Goal: Task Accomplishment & Management: Complete application form

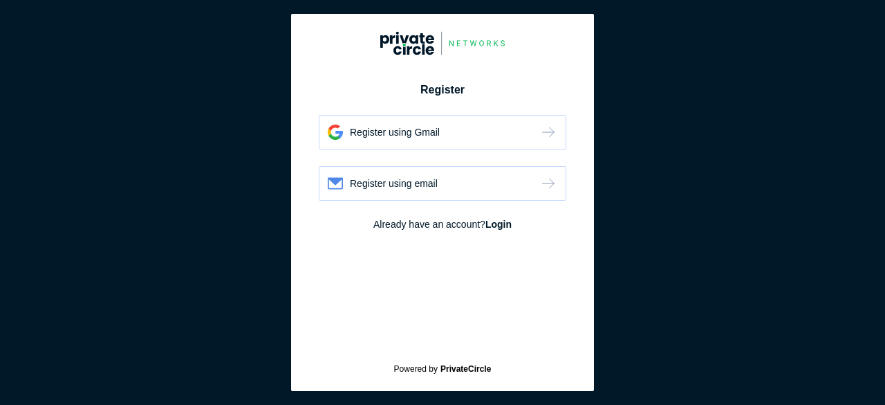
click at [443, 129] on div "Register using Gmail" at bounding box center [443, 132] width 248 height 35
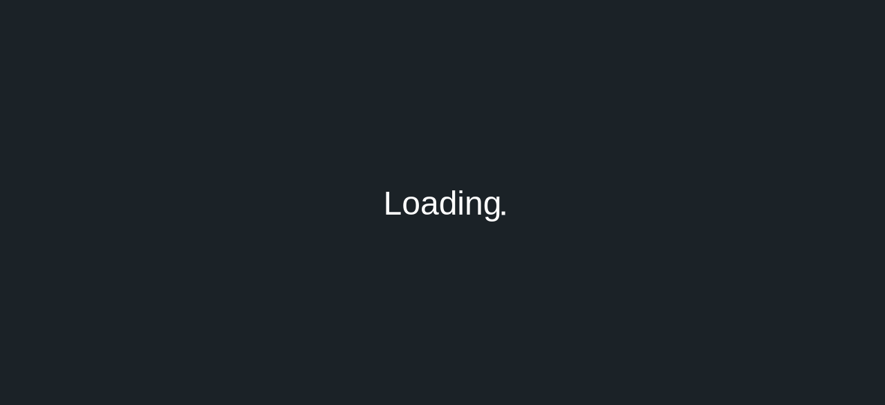
type input "[PERSON_NAME][EMAIL_ADDRESS][DOMAIN_NAME]"
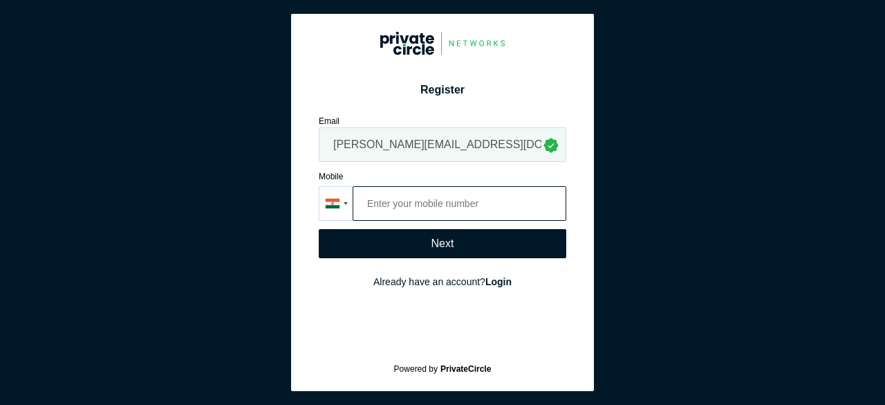
click at [495, 200] on input "tel" at bounding box center [460, 203] width 214 height 35
type input "98109 82322"
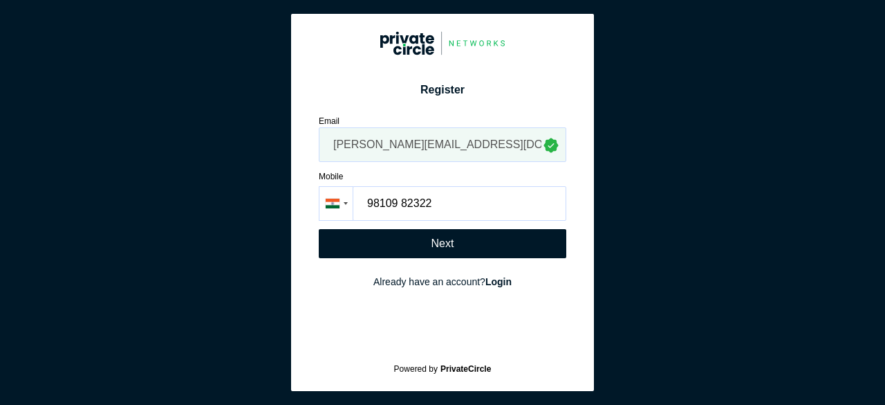
click at [488, 246] on div "Next" at bounding box center [443, 243] width 248 height 29
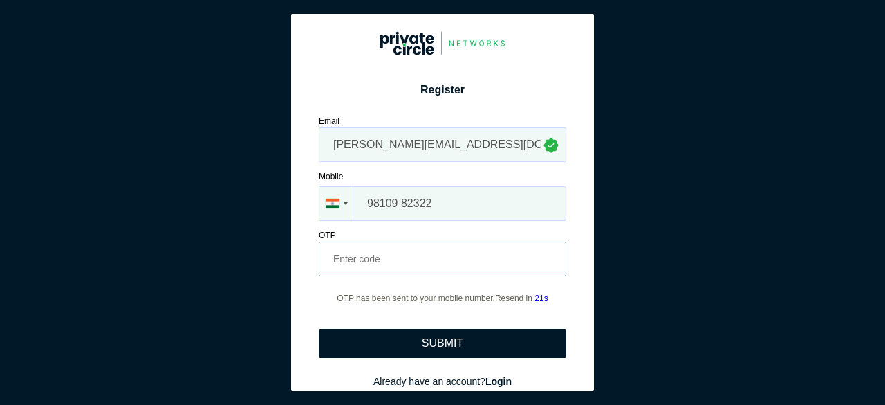
click at [440, 254] on input "number" at bounding box center [443, 258] width 248 height 35
type input "361401"
click at [436, 335] on div "SUBMIT" at bounding box center [443, 342] width 248 height 29
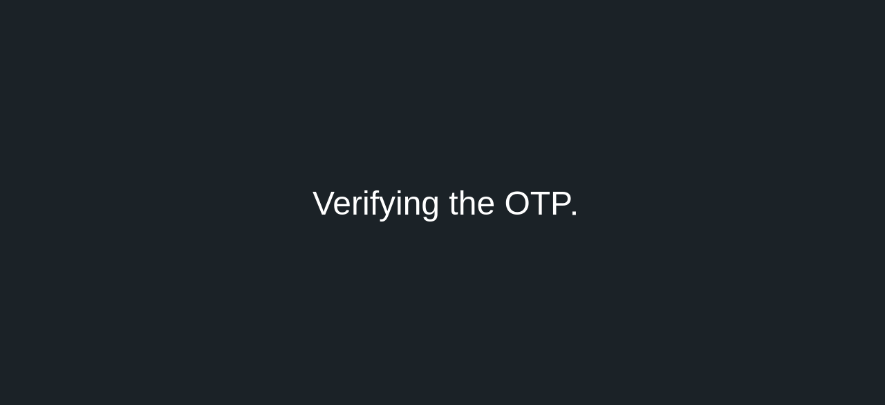
type input "[PERSON_NAME]"
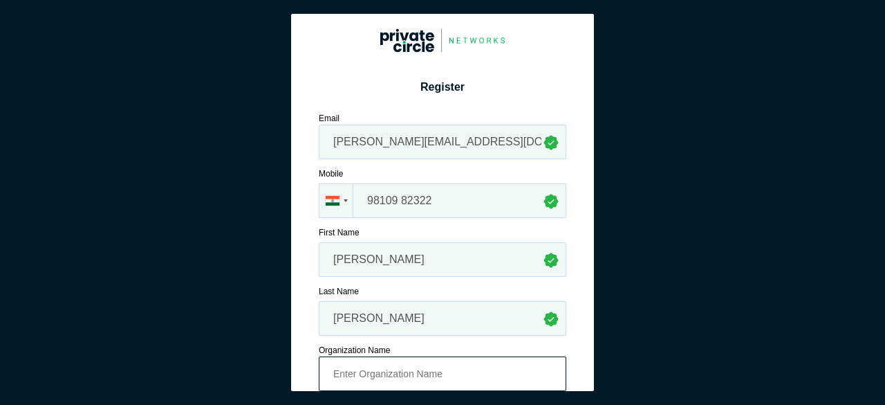
scroll to position [108, 0]
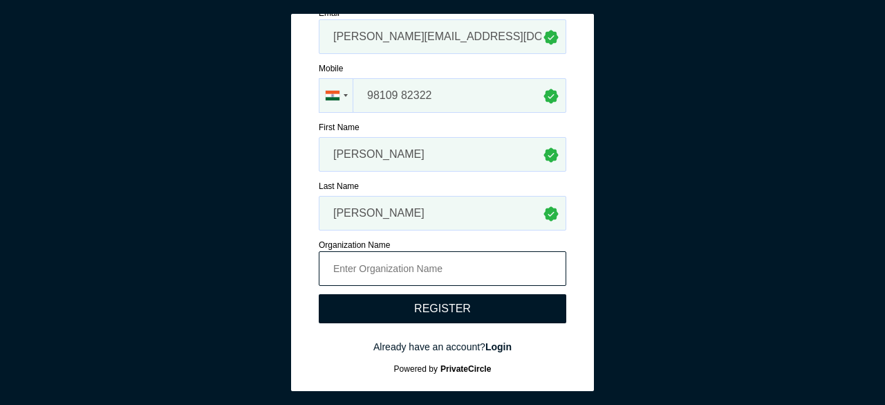
click at [465, 258] on input at bounding box center [443, 268] width 248 height 35
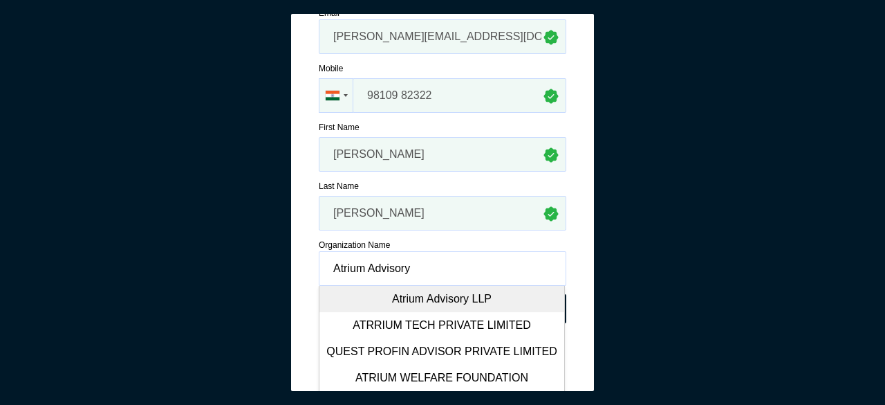
click at [443, 297] on div "Atrium Advisory LLP" at bounding box center [441, 299] width 245 height 26
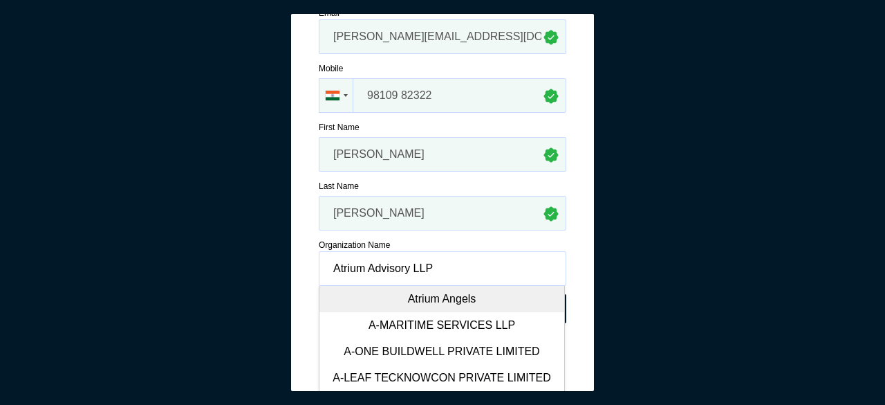
click at [438, 295] on div "Atrium Angels" at bounding box center [441, 299] width 245 height 26
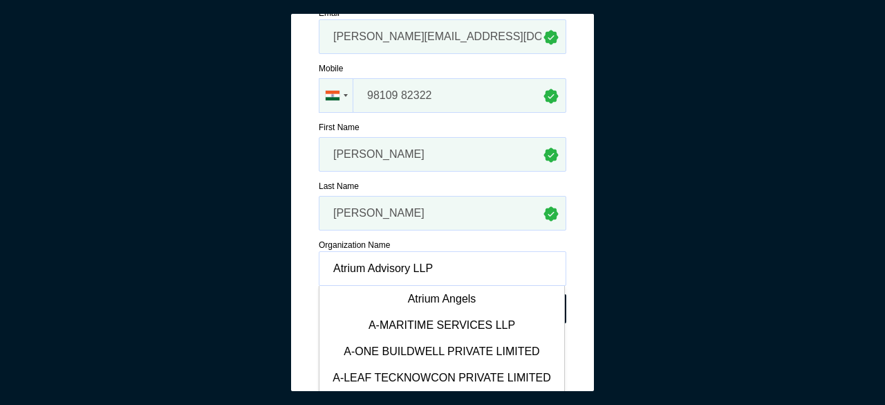
type input "Atrium Angels"
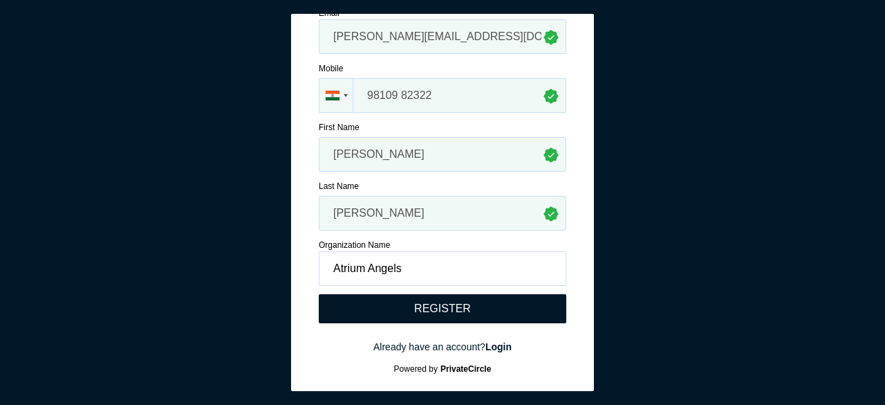
click at [432, 310] on div "REGISTER" at bounding box center [442, 308] width 57 height 12
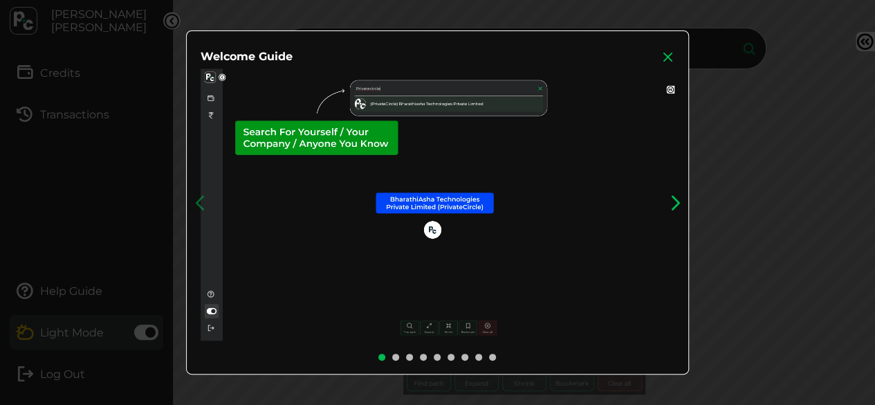
click at [679, 204] on icon at bounding box center [674, 202] width 21 height 21
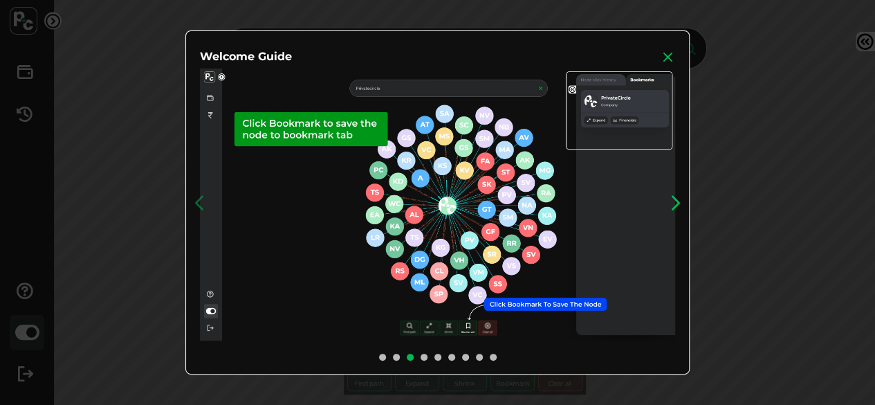
click at [679, 204] on icon at bounding box center [675, 202] width 21 height 21
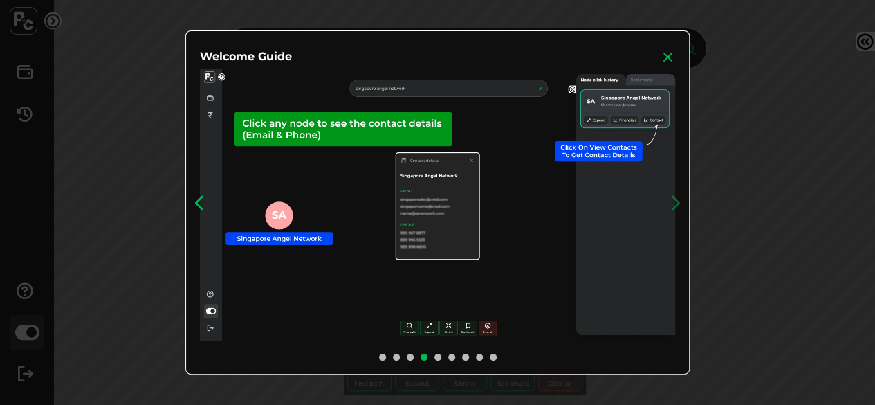
click at [205, 203] on icon at bounding box center [199, 202] width 21 height 21
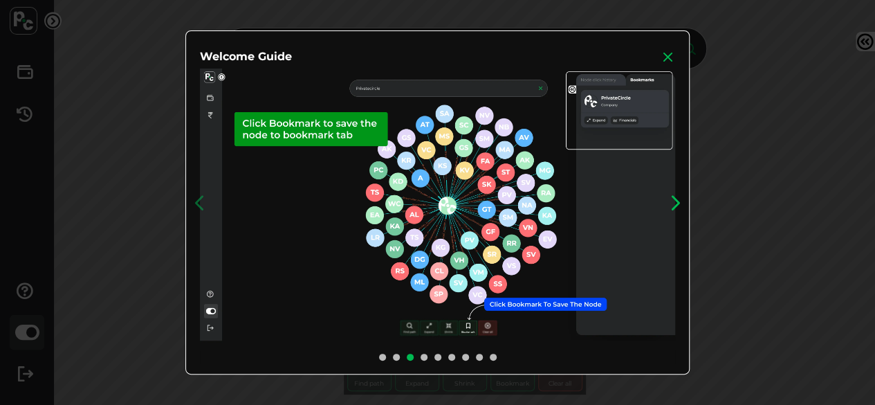
click at [678, 203] on icon at bounding box center [675, 202] width 21 height 21
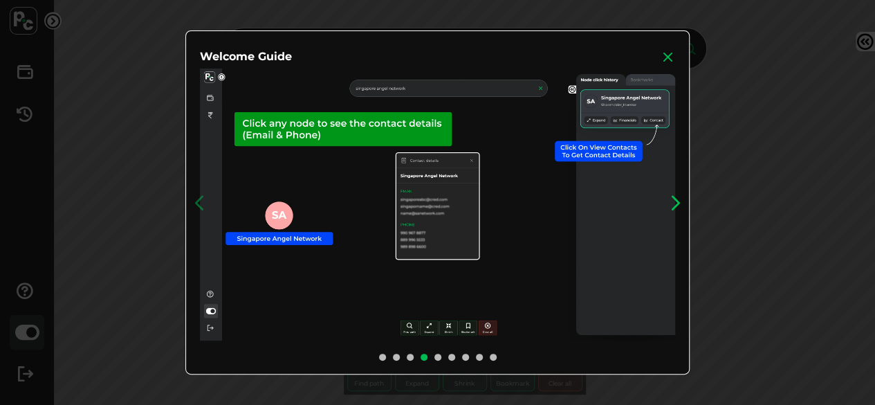
click at [678, 203] on icon at bounding box center [675, 202] width 21 height 21
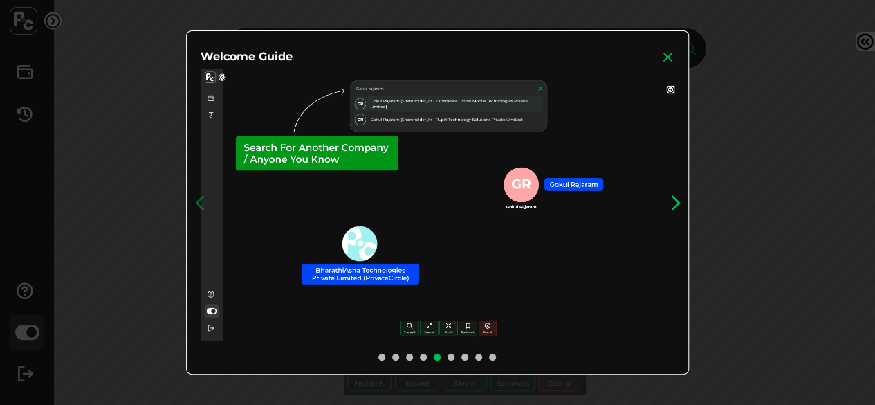
click at [678, 203] on icon at bounding box center [674, 202] width 21 height 21
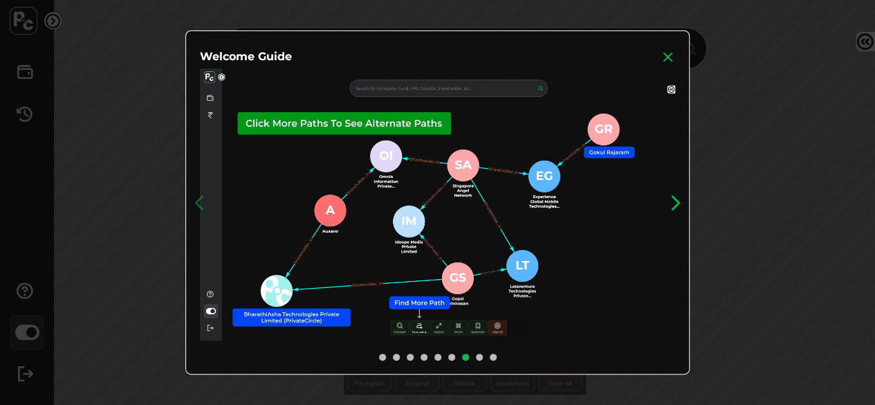
click at [678, 203] on icon at bounding box center [675, 202] width 21 height 21
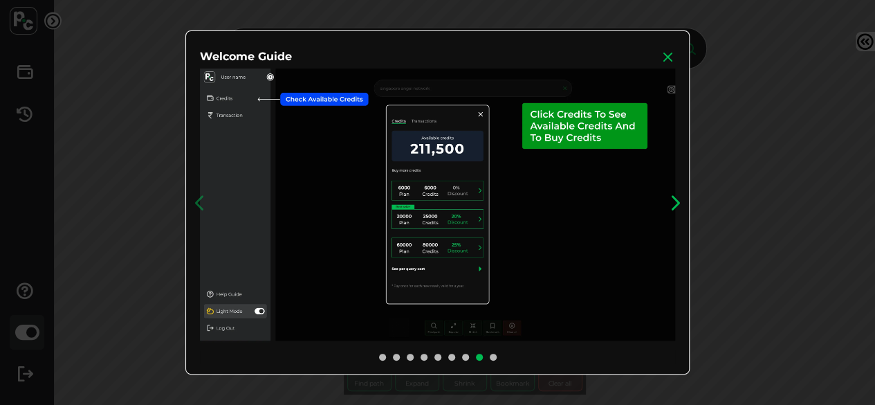
click at [678, 203] on icon at bounding box center [675, 202] width 21 height 21
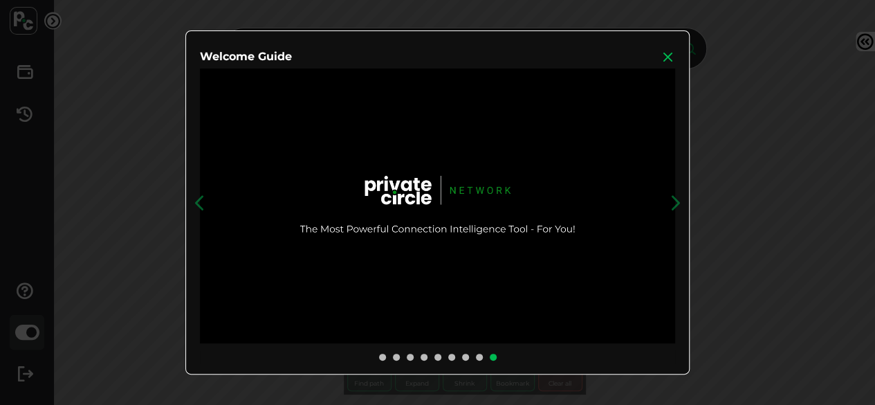
click at [667, 59] on icon at bounding box center [668, 57] width 14 height 14
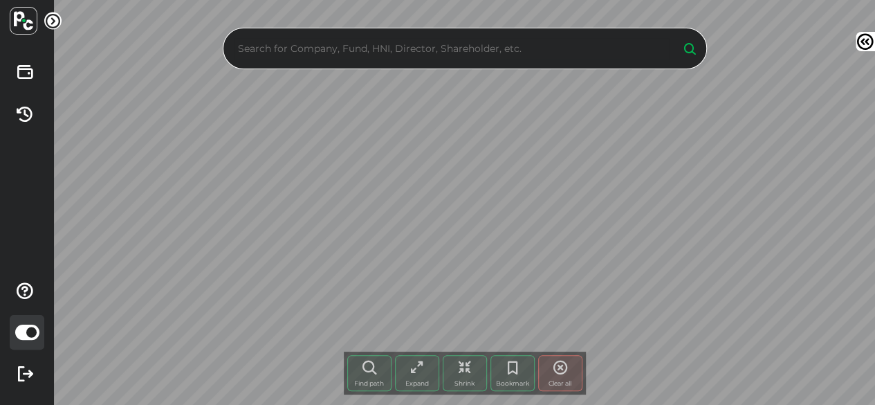
click at [440, 44] on input "text" at bounding box center [451, 48] width 434 height 21
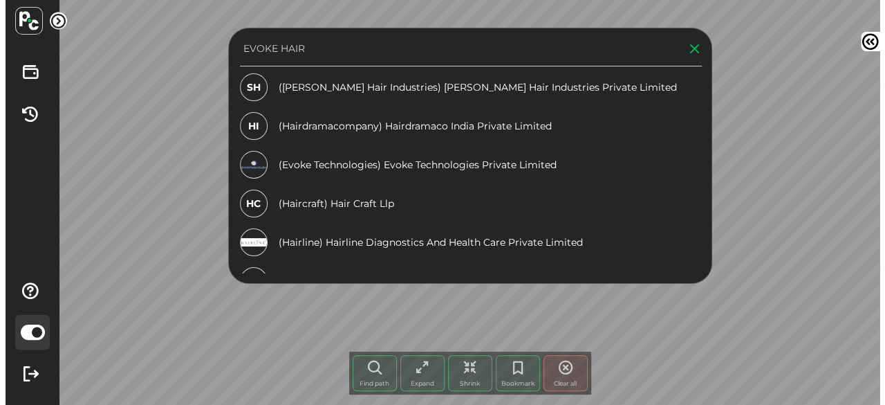
scroll to position [256, 0]
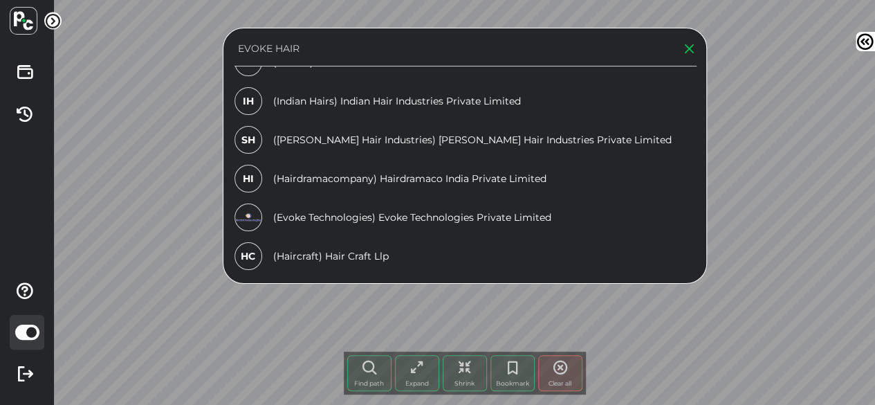
click at [348, 55] on input "EVOKE HAIR" at bounding box center [451, 48] width 434 height 21
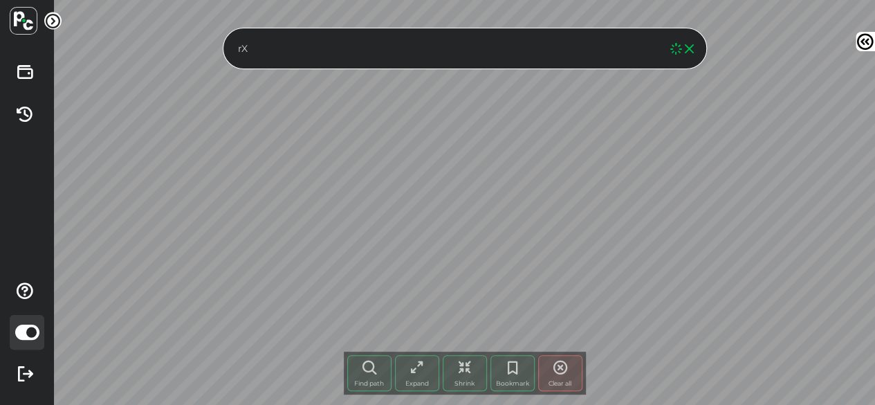
type input "r"
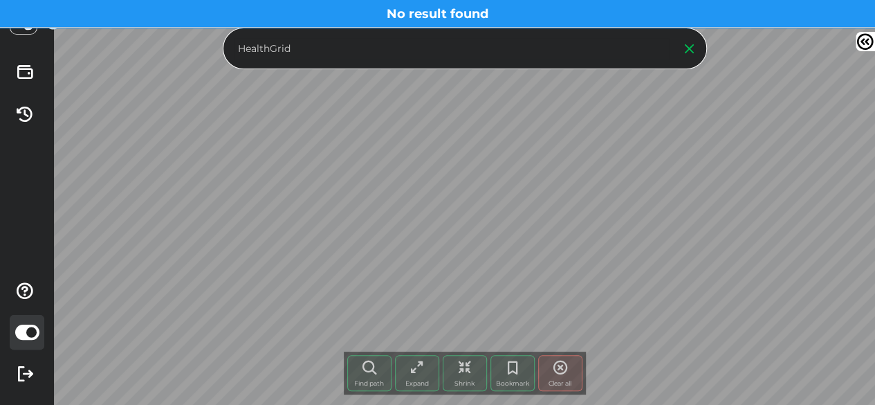
click at [348, 55] on input "HealthGrid" at bounding box center [451, 48] width 434 height 21
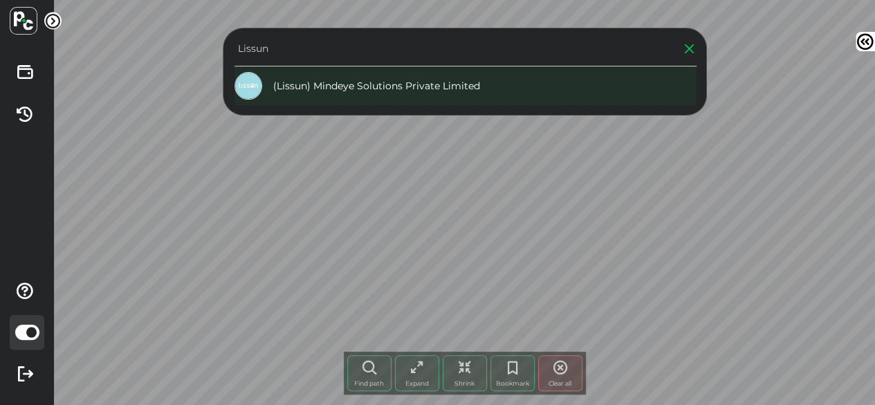
click at [343, 80] on div "(Lissun) Mindeye Solutions Private Limited" at bounding box center [465, 85] width 462 height 39
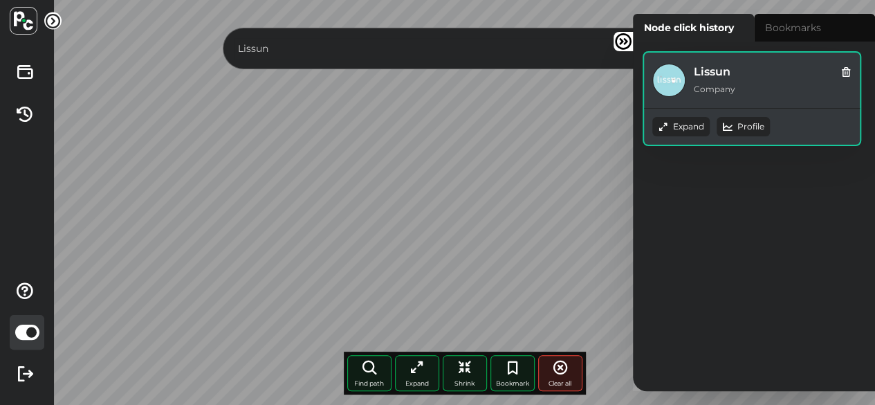
click at [676, 125] on div "Expand" at bounding box center [680, 126] width 57 height 19
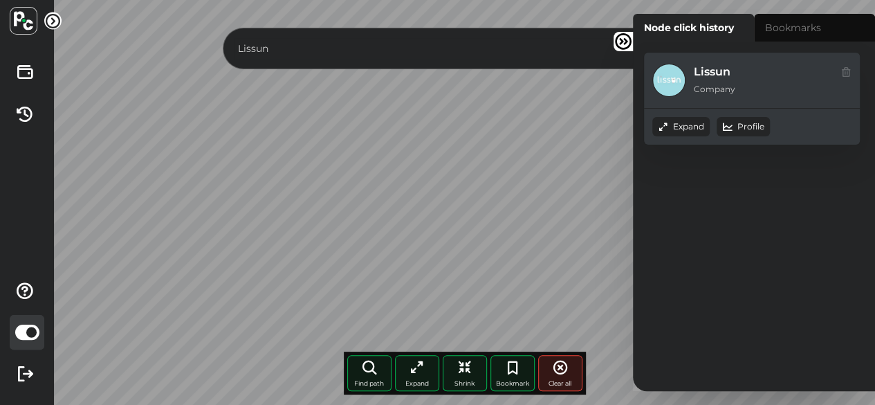
click at [339, 46] on input "Lissun" at bounding box center [451, 48] width 434 height 21
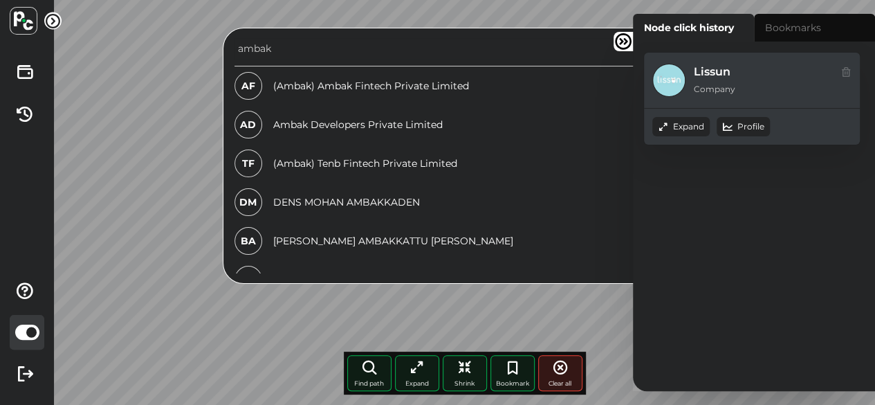
type input "ambak"
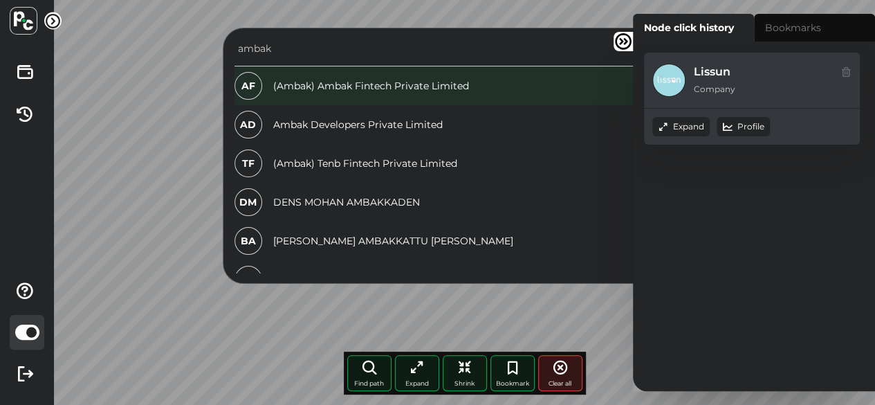
click at [359, 80] on div "AF (Ambak) Ambak Fintech Private Limited" at bounding box center [465, 85] width 462 height 39
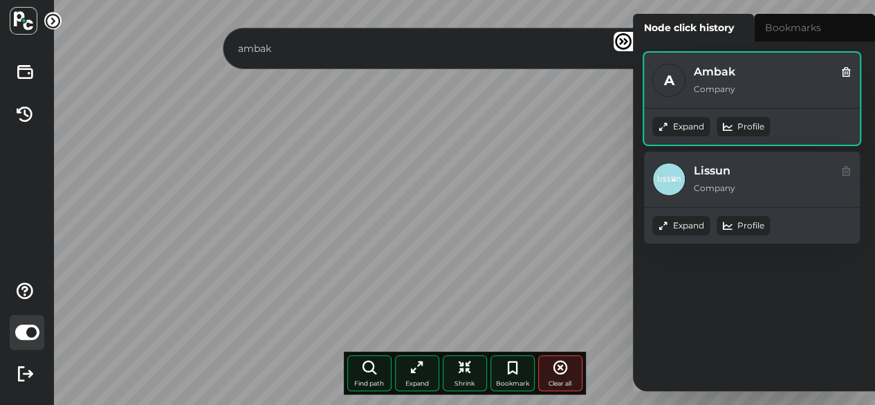
click at [680, 129] on div "Expand" at bounding box center [680, 126] width 57 height 19
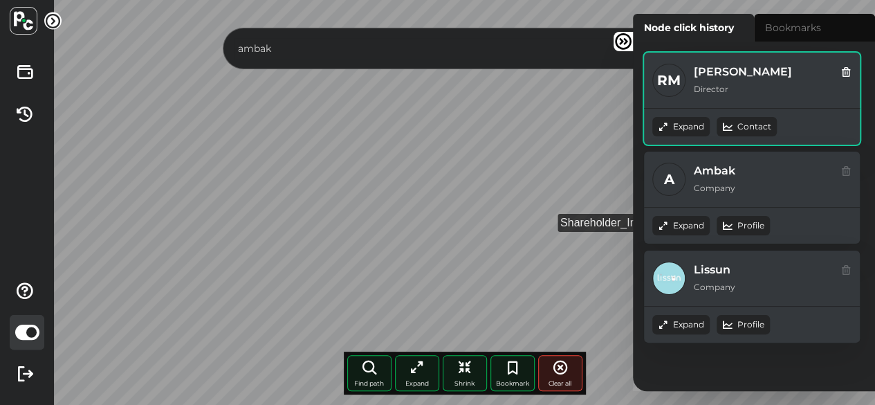
click at [842, 71] on icon at bounding box center [845, 71] width 11 height 15
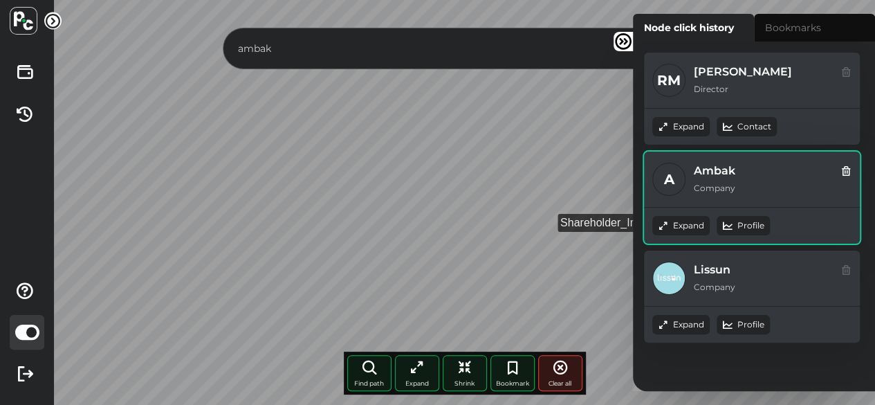
click at [680, 224] on div "Expand" at bounding box center [680, 225] width 57 height 19
click at [742, 222] on link "Profile" at bounding box center [750, 225] width 27 height 12
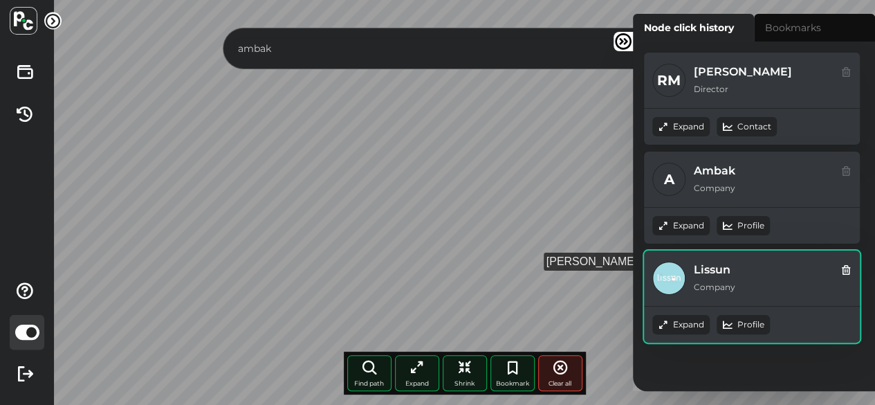
click at [851, 268] on div "Lissun Company" at bounding box center [752, 277] width 216 height 55
click at [844, 269] on icon at bounding box center [845, 268] width 11 height 15
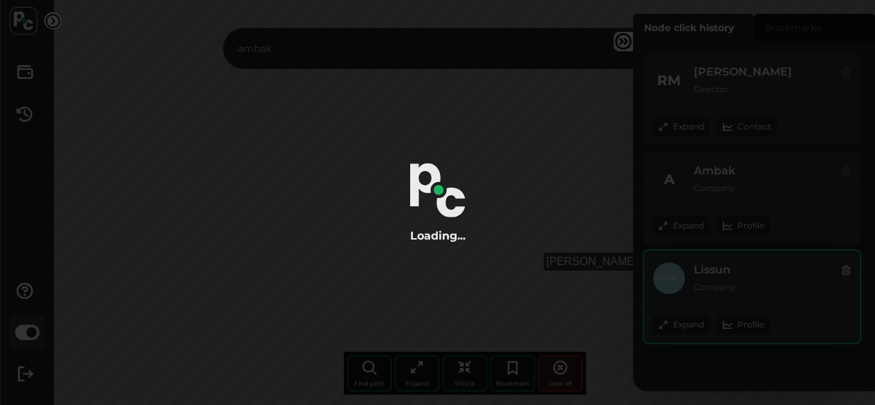
radio input "true"
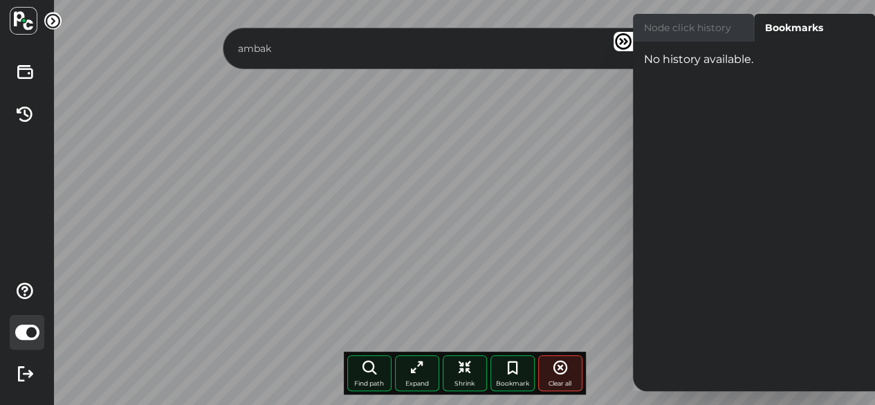
click at [708, 24] on label "Node click history" at bounding box center [693, 28] width 121 height 28
click at [642, 23] on input "Node click history" at bounding box center [637, 18] width 9 height 9
radio input "true"
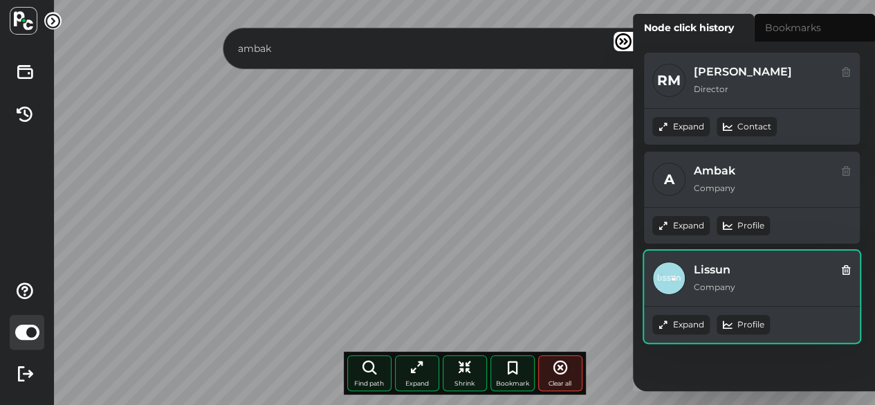
click at [844, 270] on icon at bounding box center [845, 268] width 11 height 15
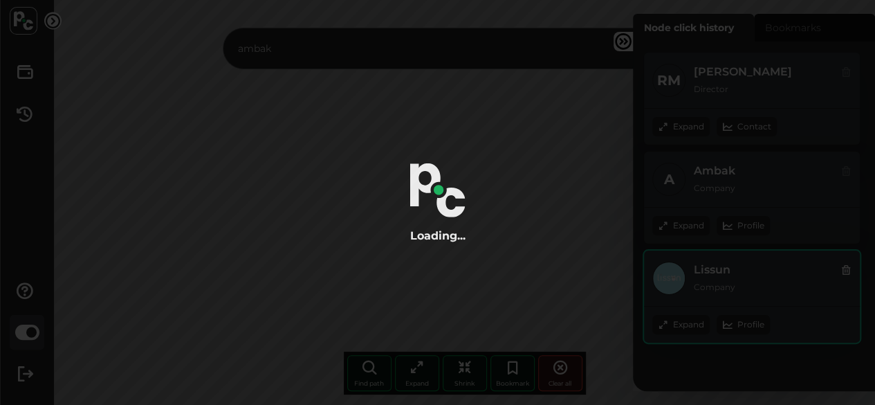
radio input "true"
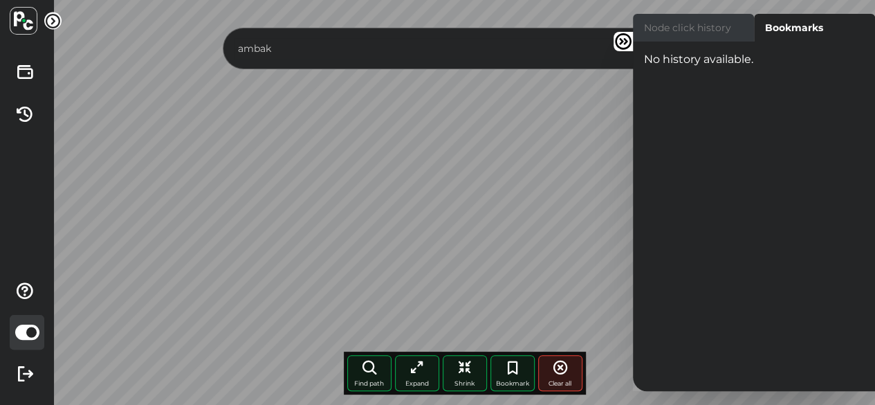
click at [687, 25] on label "Node click history" at bounding box center [693, 28] width 121 height 28
click at [642, 23] on input "Node click history" at bounding box center [637, 18] width 9 height 9
radio input "true"
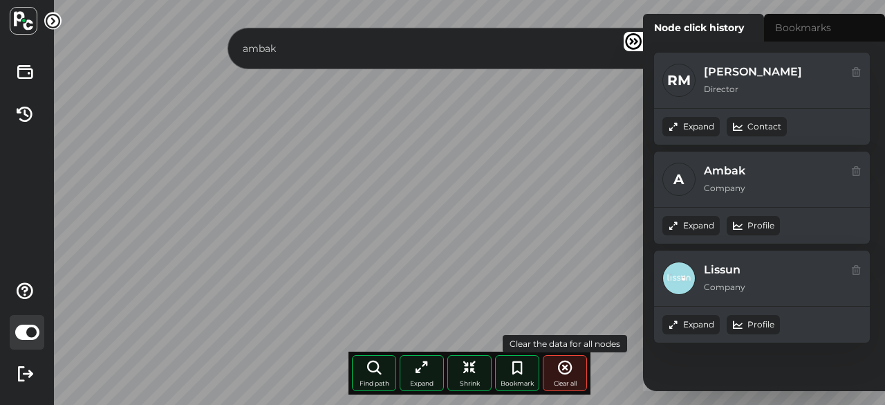
click at [559, 364] on icon at bounding box center [565, 367] width 17 height 17
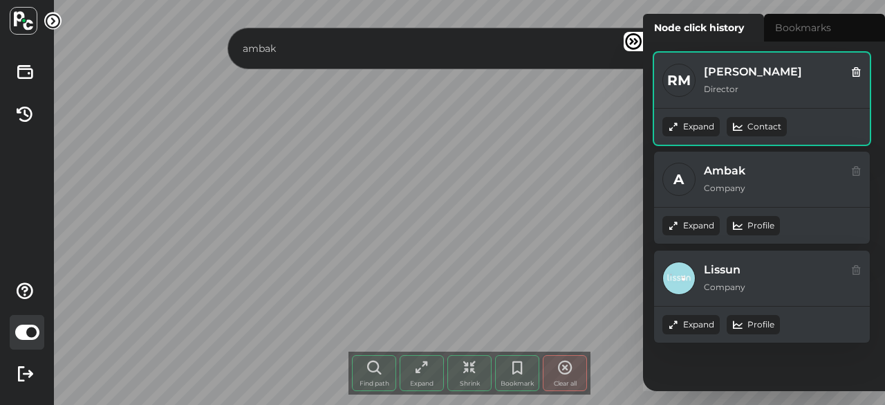
click at [858, 78] on div "RM Raghuveer Malik Director" at bounding box center [762, 80] width 216 height 55
click at [855, 74] on icon at bounding box center [856, 71] width 11 height 15
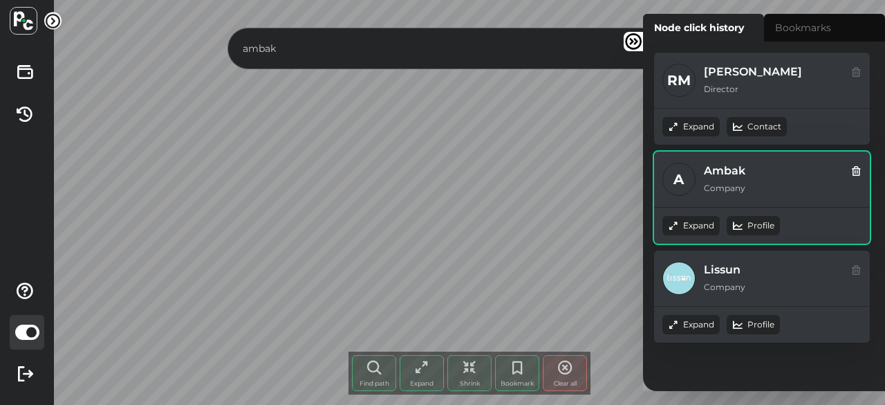
click at [858, 174] on icon at bounding box center [856, 170] width 11 height 15
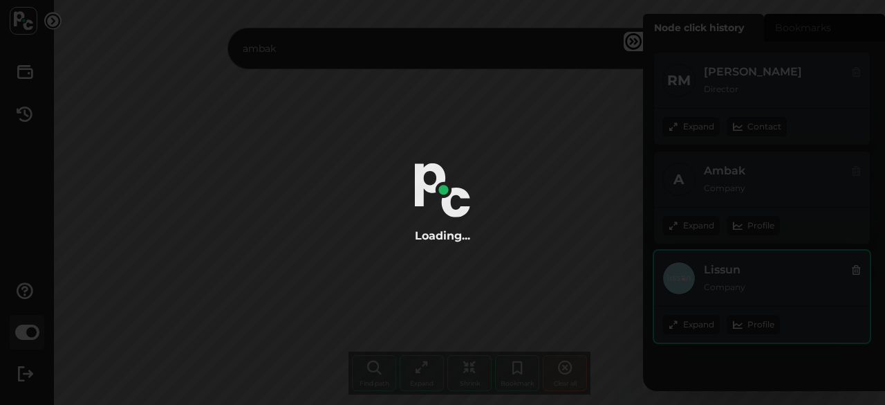
radio input "true"
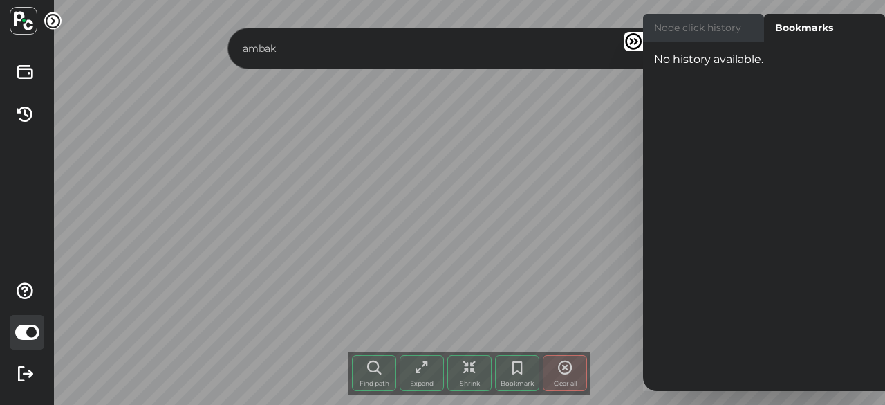
click at [675, 24] on label "Node click history" at bounding box center [703, 28] width 121 height 28
click at [652, 23] on input "Node click history" at bounding box center [647, 18] width 9 height 9
radio input "true"
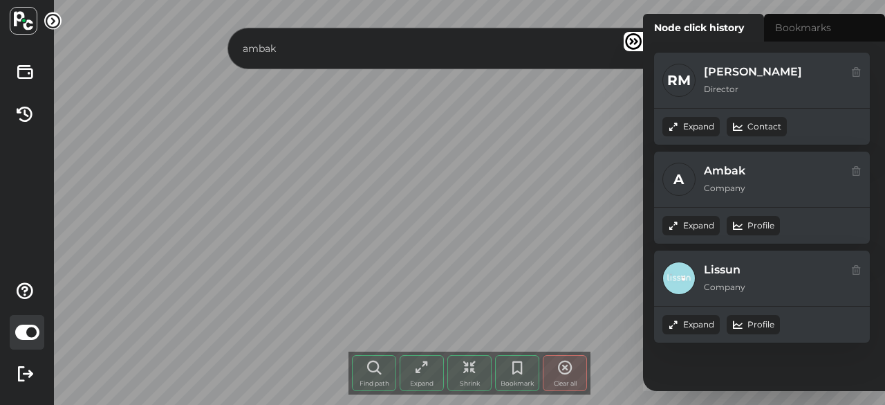
click at [624, 136] on div "Node click history RM Raghuveer Malik Director Expand Contact A Ambak Company" at bounding box center [754, 202] width 261 height 377
click at [288, 53] on input "ambak" at bounding box center [456, 48] width 434 height 21
click at [632, 44] on icon at bounding box center [633, 41] width 19 height 19
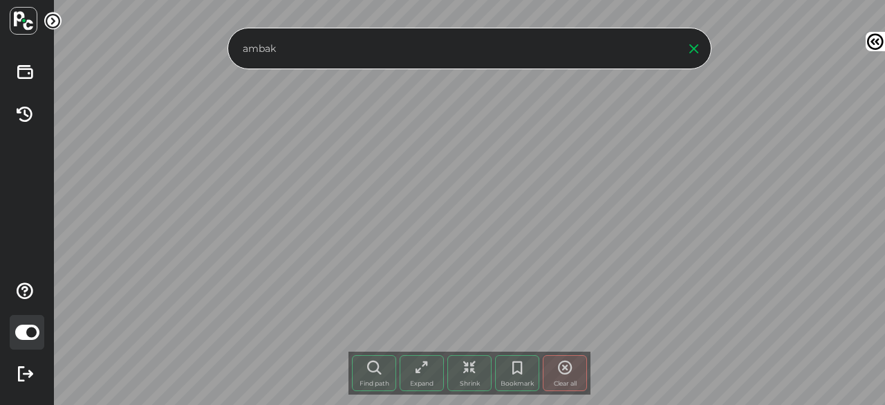
click at [651, 46] on input "ambak" at bounding box center [456, 48] width 434 height 21
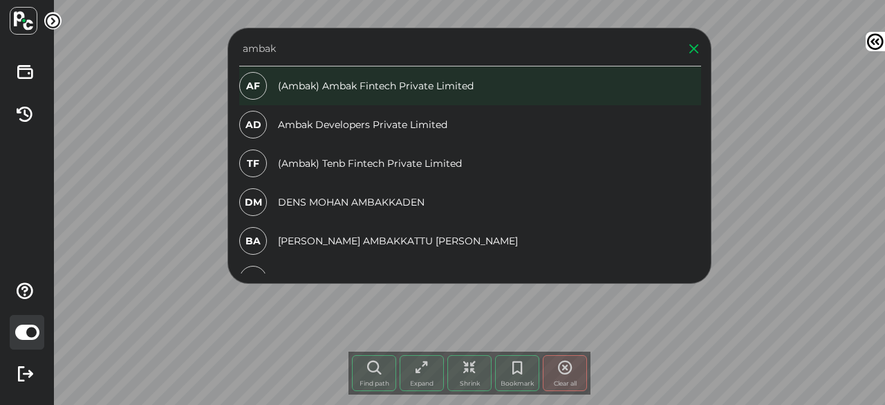
click at [340, 94] on div "AF (Ambak) Ambak Fintech Private Limited" at bounding box center [470, 85] width 462 height 39
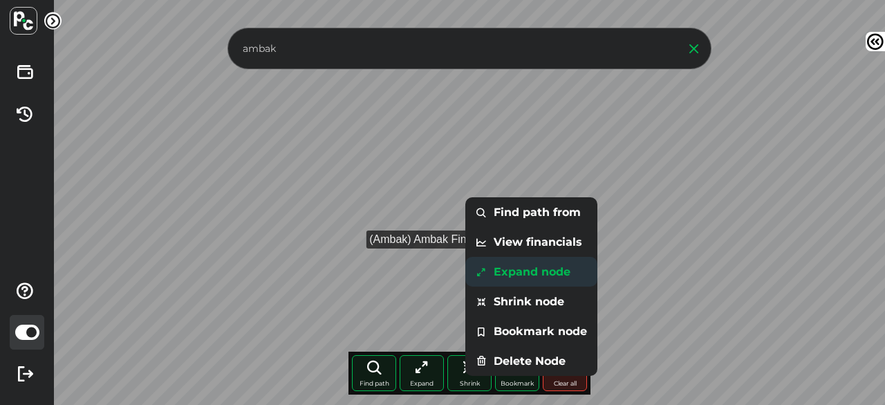
click at [507, 276] on li "Expand node" at bounding box center [531, 272] width 132 height 30
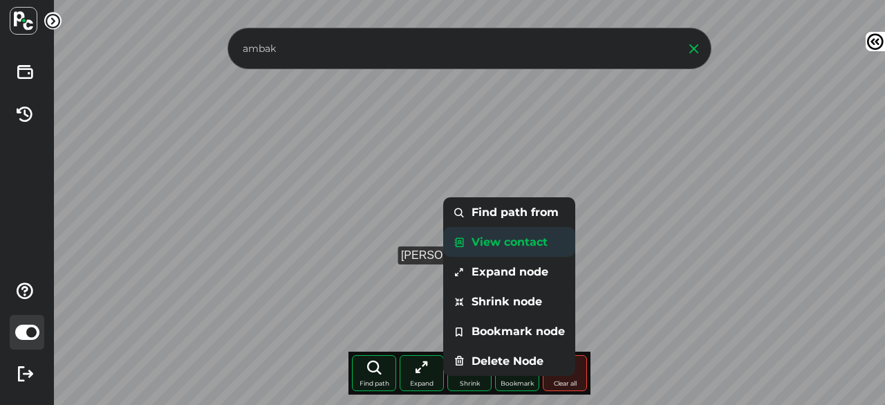
click at [499, 239] on li "View contact" at bounding box center [509, 242] width 132 height 30
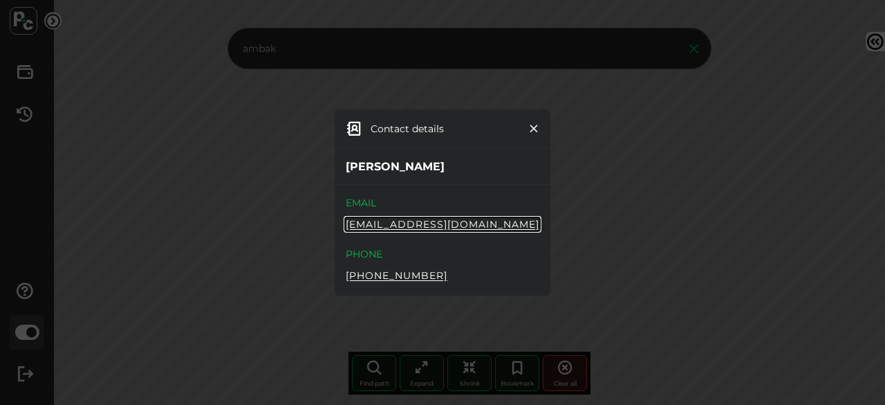
click at [532, 129] on icon at bounding box center [533, 128] width 11 height 11
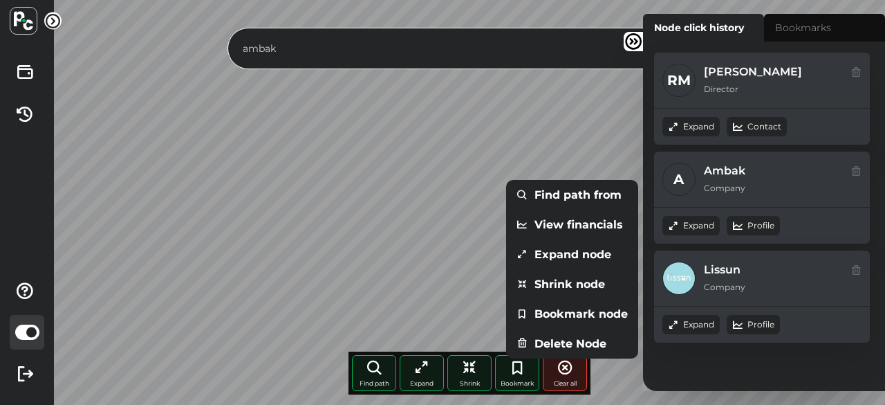
click at [436, 53] on input "ambak" at bounding box center [456, 48] width 434 height 21
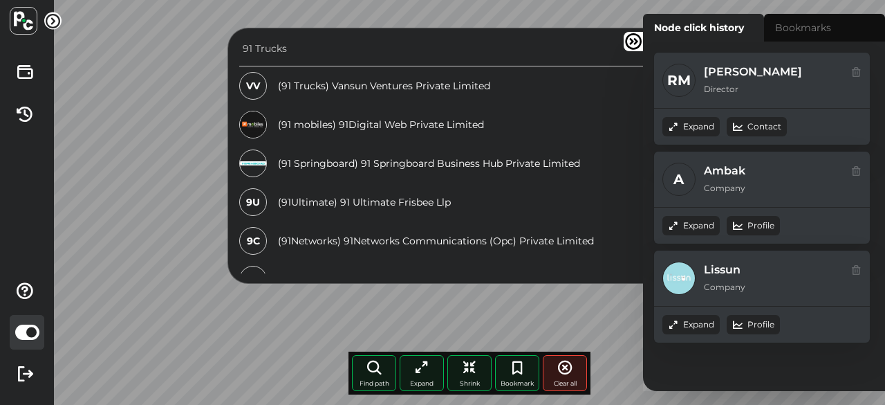
click at [638, 44] on icon at bounding box center [633, 41] width 19 height 19
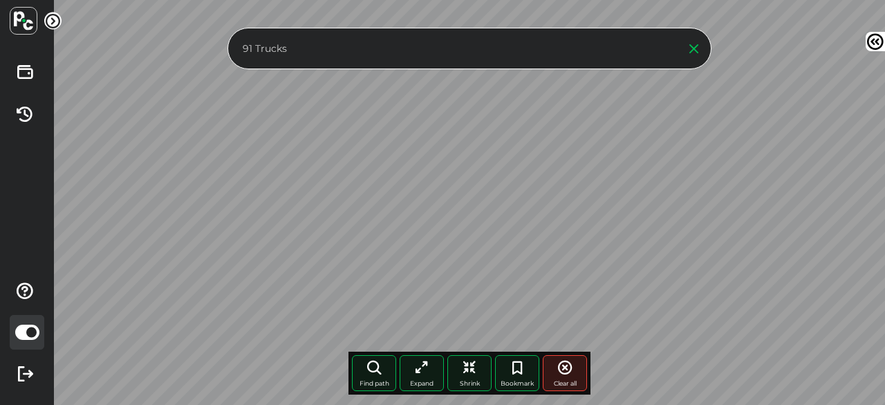
click at [512, 45] on input "91 Trucks" at bounding box center [456, 48] width 434 height 21
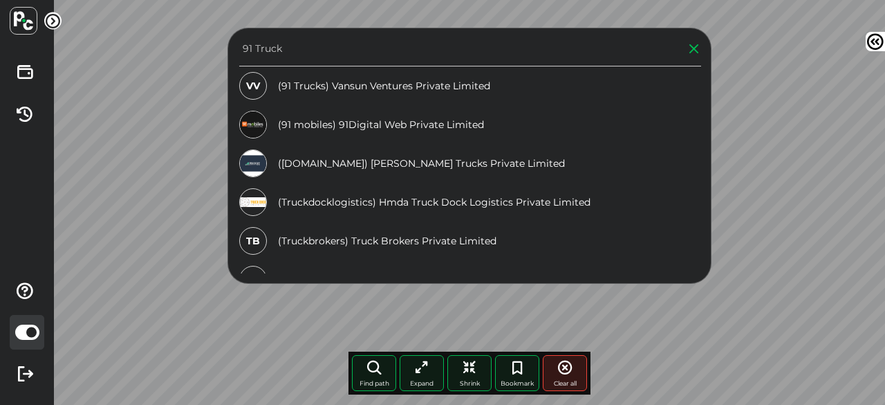
click at [389, 79] on div "VV (91 Trucks) Vansun Ventures Private Limited" at bounding box center [470, 85] width 462 height 39
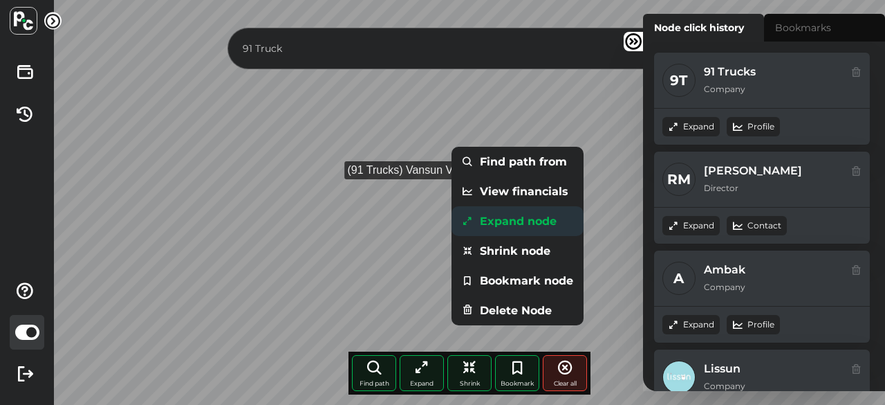
click at [501, 221] on li "Expand node" at bounding box center [518, 221] width 132 height 30
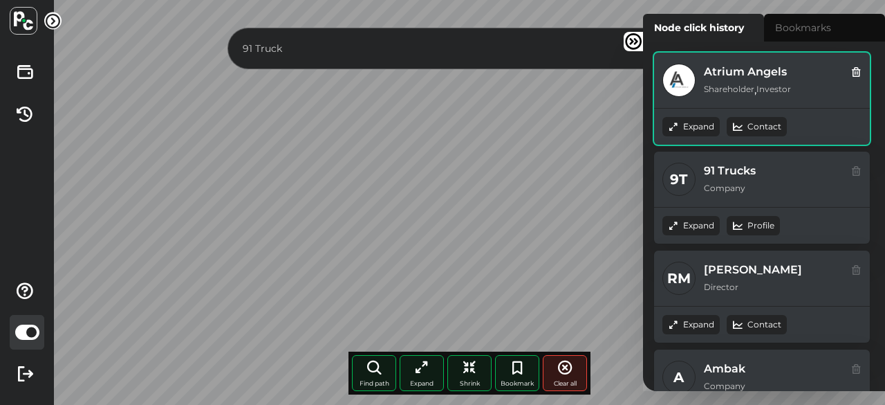
click at [709, 125] on div "Expand" at bounding box center [690, 126] width 57 height 19
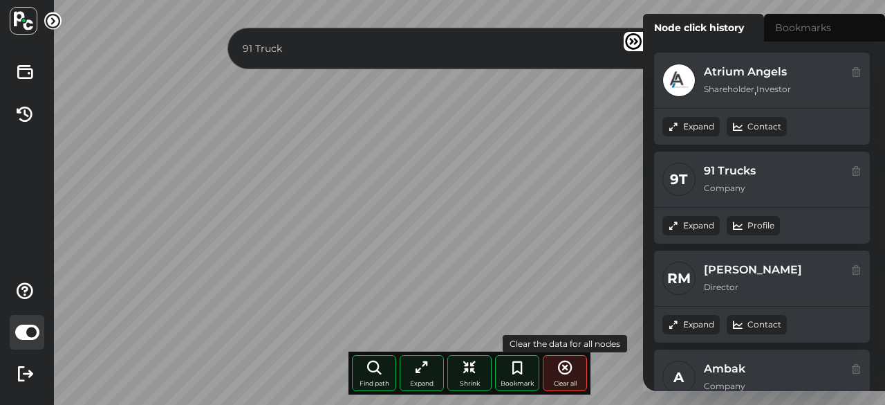
click at [552, 370] on div "Clear all" at bounding box center [565, 373] width 44 height 36
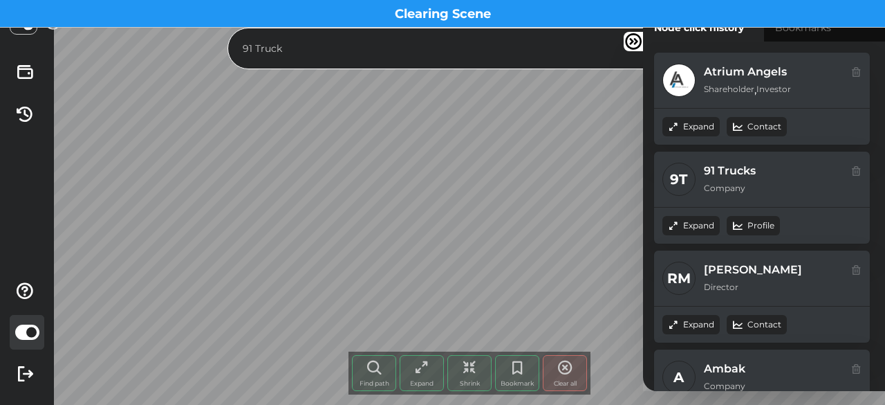
click at [343, 41] on input "91 Truck" at bounding box center [456, 48] width 434 height 21
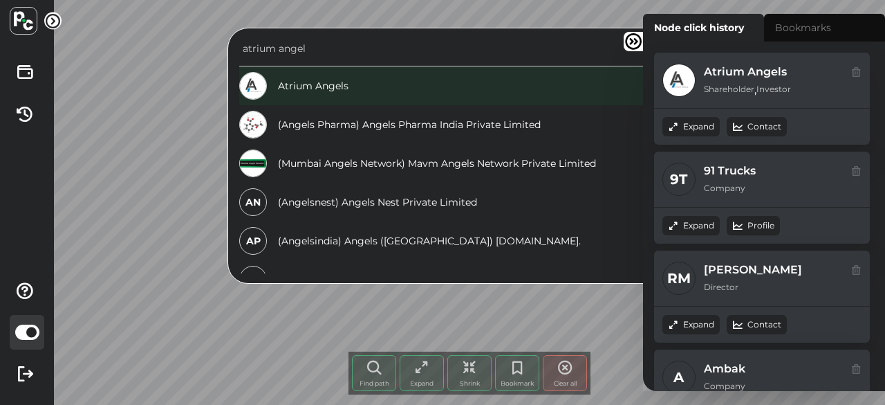
type input "atrium angel"
click at [364, 80] on div "Atrium Angels" at bounding box center [470, 85] width 462 height 39
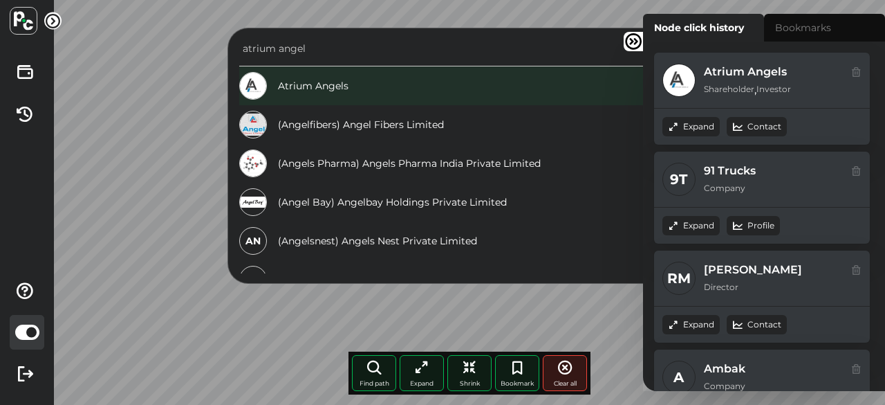
click at [412, 95] on div "Atrium Angels" at bounding box center [470, 85] width 462 height 39
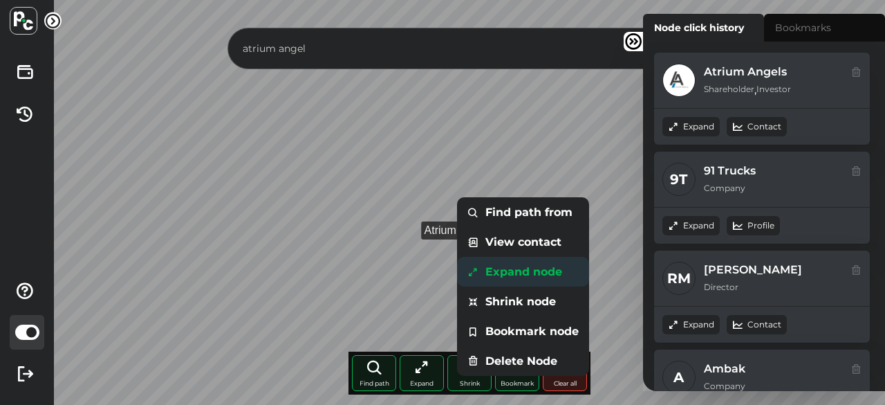
click at [513, 276] on li "Expand node" at bounding box center [523, 272] width 132 height 30
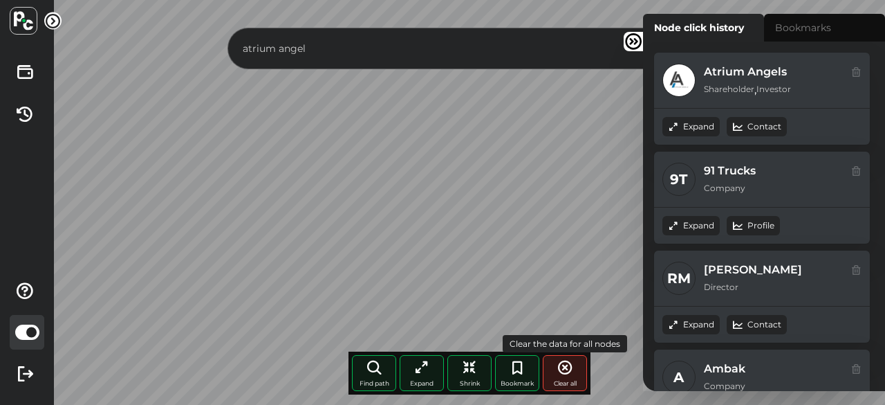
click at [570, 381] on span "Clear all" at bounding box center [565, 383] width 23 height 8
